Goal: Find specific page/section: Find specific page/section

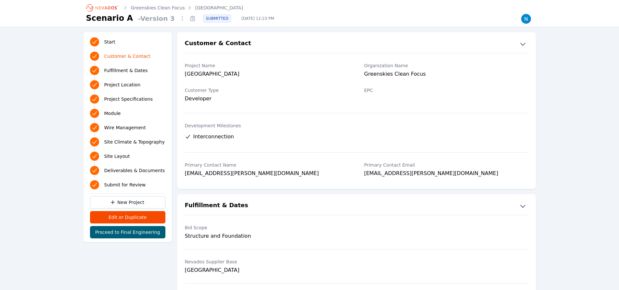
click at [205, 8] on link "[GEOGRAPHIC_DATA]" at bounding box center [219, 8] width 48 height 6
click at [195, 8] on link "Mystic" at bounding box center [202, 8] width 15 height 6
